Goal: Task Accomplishment & Management: Manage account settings

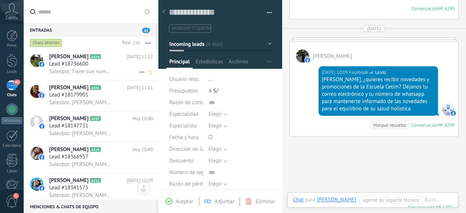
click at [82, 71] on span "Salesbot: Tiene sun numero de whatsapp para darte la informacion?" at bounding box center [81, 71] width 64 height 7
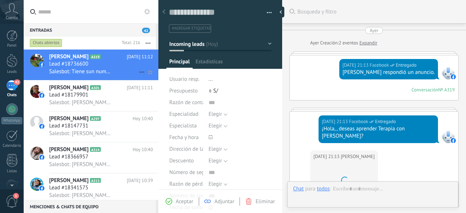
type textarea "**********"
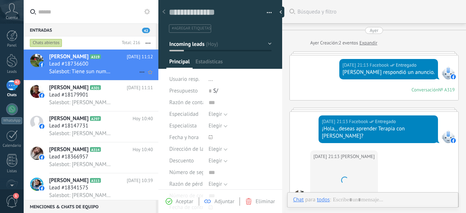
scroll to position [160, 0]
